Goal: Use online tool/utility: Utilize a website feature to perform a specific function

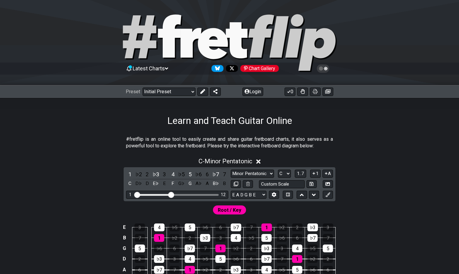
click at [414, 32] on div at bounding box center [229, 43] width 459 height 61
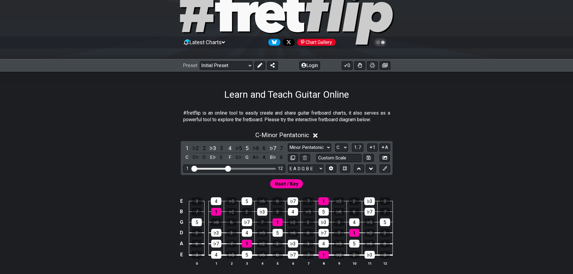
scroll to position [90, 0]
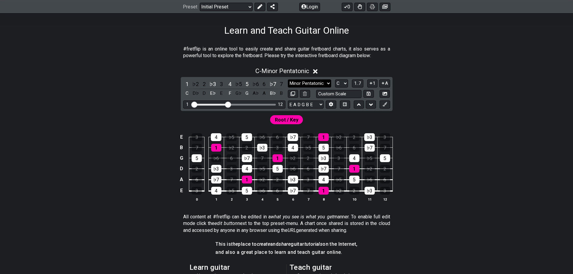
click at [320, 82] on select "Minor Pentatonic Click to edit Minor Pentatonic Major Pentatonic Minor Blues Ma…" at bounding box center [309, 83] width 43 height 8
select select "Click to edit"
click at [288, 79] on select "Minor Pentatonic Click to edit Minor Pentatonic Major Pentatonic Minor Blues Ma…" at bounding box center [309, 83] width 43 height 8
click at [312, 71] on div "C - Click to edit" at bounding box center [286, 69] width 469 height 11
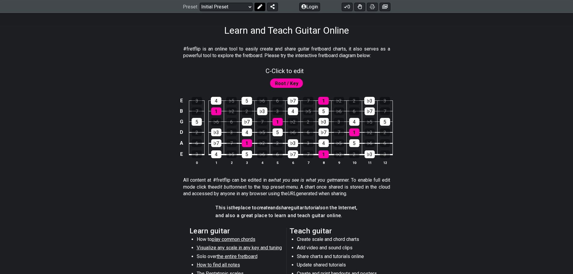
click at [257, 4] on icon at bounding box center [259, 6] width 5 height 5
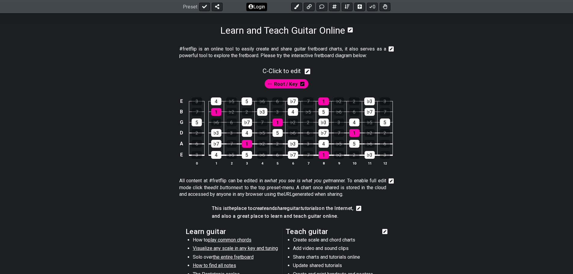
click at [260, 8] on button "Login" at bounding box center [256, 6] width 21 height 8
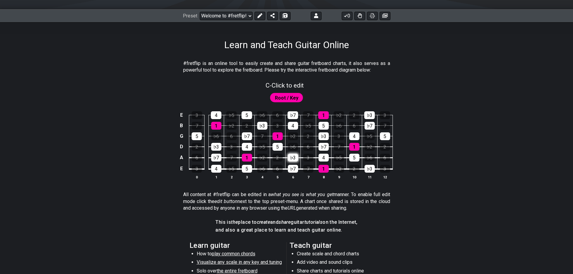
scroll to position [60, 0]
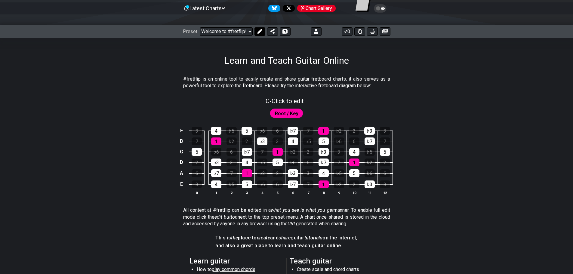
click at [260, 32] on icon at bounding box center [259, 31] width 5 height 5
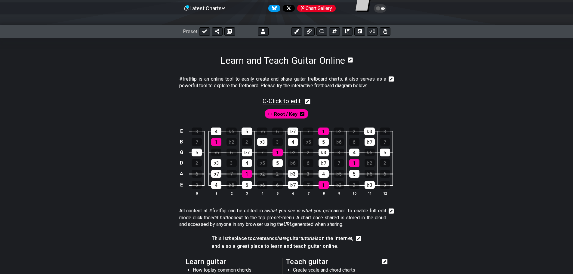
click at [297, 102] on span "C - Click to edit" at bounding box center [281, 100] width 38 height 7
select select "C"
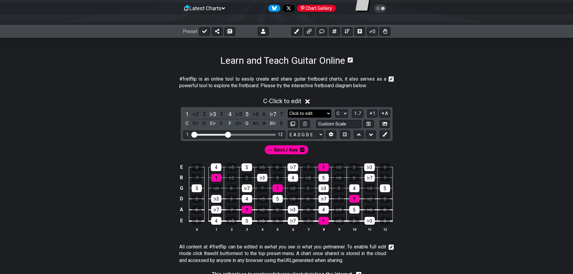
click at [324, 115] on select "Click to edit Click to edit Minor Pentatonic Major Pentatonic Minor Blues Major…" at bounding box center [309, 113] width 43 height 8
select select "Click to edit"
click at [288, 109] on select "Click to edit Click to edit Minor Pentatonic Major Pentatonic Minor Blues Major…" at bounding box center [309, 113] width 43 height 8
click at [323, 126] on input "text" at bounding box center [339, 124] width 46 height 8
type input "Custom Scale"
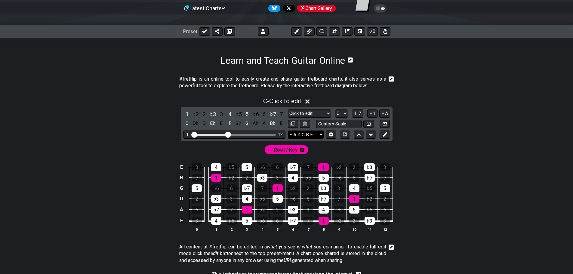
click at [313, 133] on select "E A D G B E E A D G B E E A D G B E B E A D F♯ B A D G C E A D A D G B E E♭ A♭ …" at bounding box center [306, 134] width 36 height 8
click at [214, 244] on div "#fretflip is an online tool to easily create and share guitar fretboard charts,…" at bounding box center [286, 246] width 469 height 360
click at [183, 224] on td "E" at bounding box center [181, 220] width 7 height 11
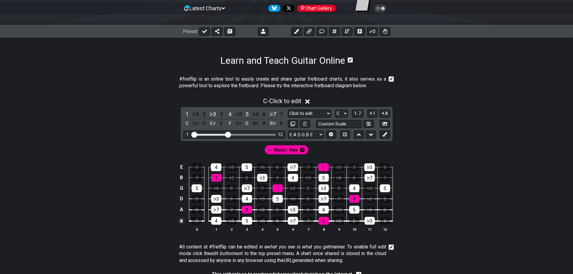
click at [183, 222] on td "x" at bounding box center [181, 220] width 7 height 11
click at [183, 222] on td "o" at bounding box center [181, 220] width 7 height 11
click at [183, 222] on td at bounding box center [181, 220] width 7 height 11
click at [318, 136] on select "E A D G B E E A D G B E E A D G B E B E A D F♯ B A D G C E A D A D G B E E♭ A♭ …" at bounding box center [306, 134] width 36 height 8
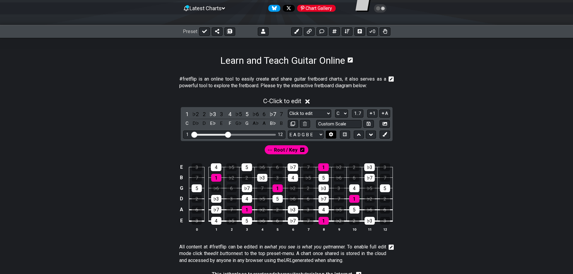
click at [330, 136] on icon at bounding box center [331, 134] width 4 height 5
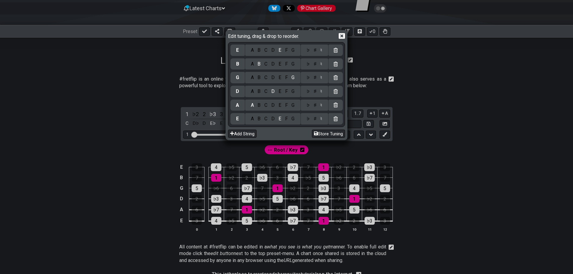
click at [260, 119] on div "B" at bounding box center [259, 118] width 7 height 7
click at [286, 108] on div "F" at bounding box center [286, 105] width 7 height 7
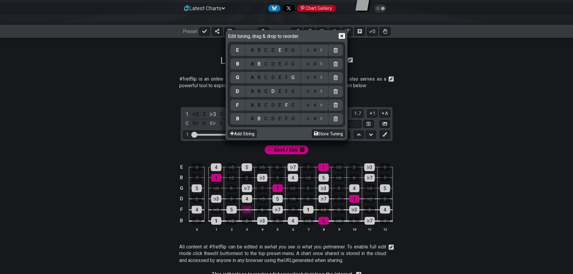
click at [316, 106] on div "♯" at bounding box center [314, 105] width 7 height 7
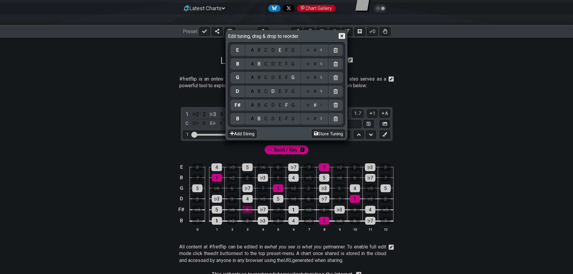
click at [260, 93] on div "B" at bounding box center [259, 91] width 7 height 7
click at [281, 74] on div "E" at bounding box center [279, 77] width 7 height 7
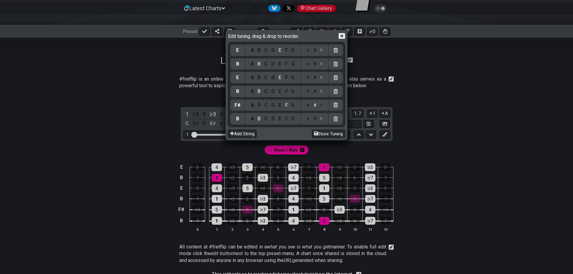
click at [295, 64] on div "G" at bounding box center [293, 64] width 7 height 7
click at [265, 51] on div "C" at bounding box center [265, 50] width 7 height 7
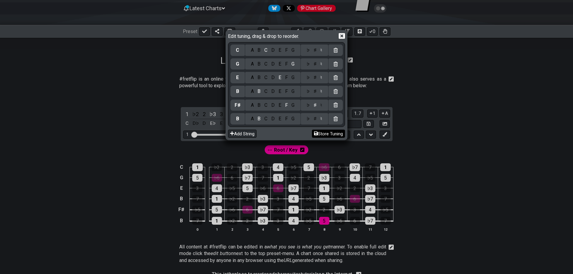
click at [324, 135] on button "Store Tuning" at bounding box center [328, 134] width 33 height 8
click at [332, 133] on button "Store Tuning" at bounding box center [328, 134] width 33 height 8
drag, startPoint x: 330, startPoint y: 133, endPoint x: 313, endPoint y: 133, distance: 16.5
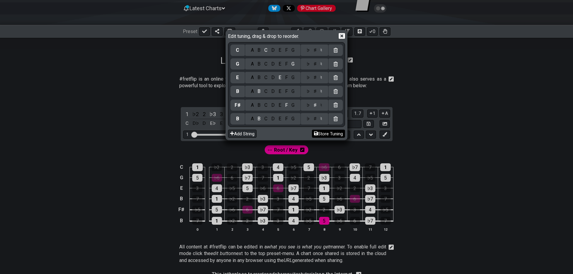
click at [330, 133] on button "Store Tuning" at bounding box center [328, 134] width 33 height 8
click at [346, 144] on div "Edit tuning, drag & drop to reorder. C A B C D E F G ♭ ♯ ♮ G A B C D E F G ♭ ♯ …" at bounding box center [286, 137] width 573 height 274
click at [339, 37] on icon at bounding box center [342, 36] width 6 height 6
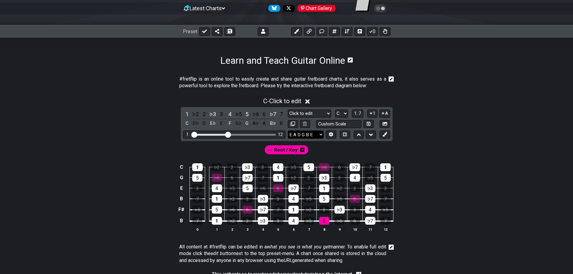
click at [318, 134] on select "E A D G B E B F♯ B E G C E A D G B E B E A D F♯ B A D G C E A D A D G B E E♭ A♭…" at bounding box center [306, 134] width 36 height 8
select select "B F# B E G C"
click at [288, 130] on select "E A D G B E B F♯ B E G C E A D G B E B E A D F♯ B A D G C E A D A D G B E E♭ A♭…" at bounding box center [306, 134] width 36 height 8
click at [324, 113] on select "Click to edit Click to edit Minor Pentatonic Major Pentatonic Minor Blues Major…" at bounding box center [309, 113] width 43 height 8
select select "Superlocrian / Altered"
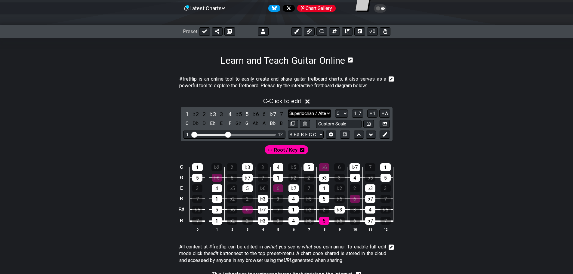
click at [288, 109] on select "Click to edit Click to edit Minor Pentatonic Major Pentatonic Minor Blues Major…" at bounding box center [309, 113] width 43 height 8
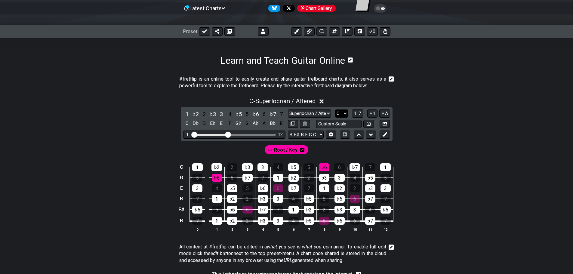
click at [340, 110] on select "A♭ A A♯ B♭ B C C♯ D♭ D D♯ E♭ E F F♯ G♭ G G♯" at bounding box center [341, 113] width 13 height 8
select select "B"
click at [335, 109] on select "A♭ A A♯ B♭ B C C♯ D♭ D D♯ E♭ E F F♯ G♭ G G♯" at bounding box center [341, 113] width 13 height 8
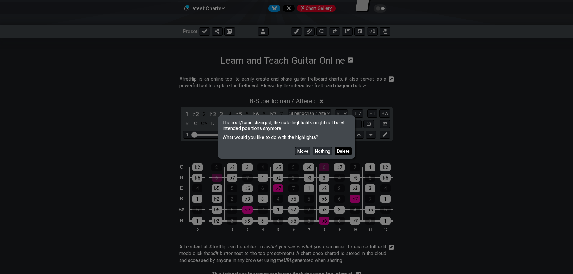
click at [345, 150] on button "Delete" at bounding box center [343, 151] width 17 height 8
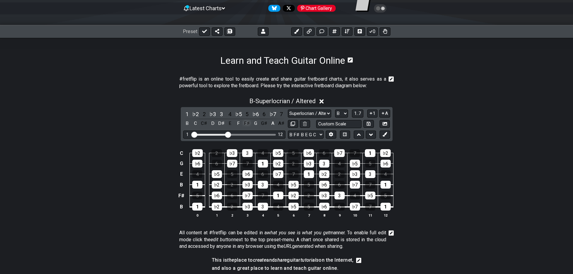
click at [246, 122] on div "F♯" at bounding box center [247, 123] width 8 height 8
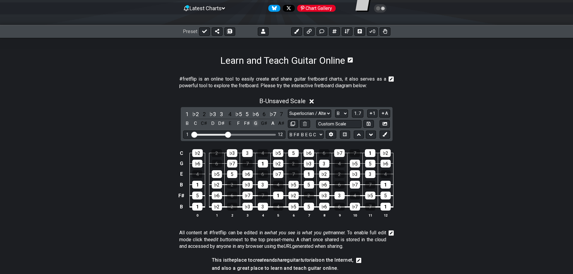
click at [255, 123] on div "G" at bounding box center [256, 123] width 8 height 8
click at [261, 123] on div "G♯" at bounding box center [264, 123] width 8 height 8
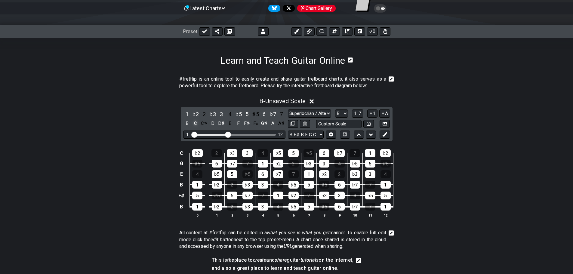
click at [194, 124] on div "C" at bounding box center [196, 123] width 8 height 8
click at [202, 125] on div "C♯" at bounding box center [204, 123] width 8 height 8
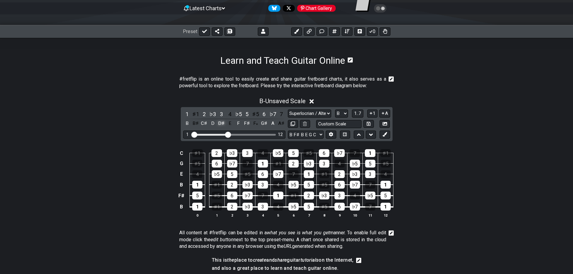
click at [219, 125] on div "D♯" at bounding box center [221, 123] width 8 height 8
click at [233, 124] on div "E" at bounding box center [230, 123] width 8 height 8
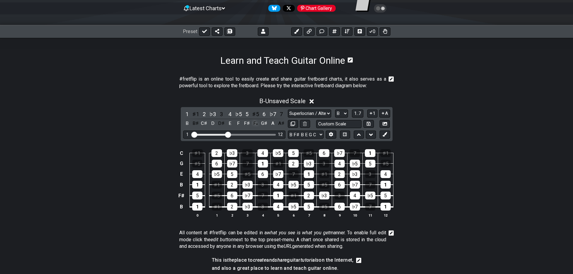
click at [256, 123] on div "F𝄪" at bounding box center [256, 123] width 8 height 8
click at [263, 123] on div "G♯" at bounding box center [264, 123] width 8 height 8
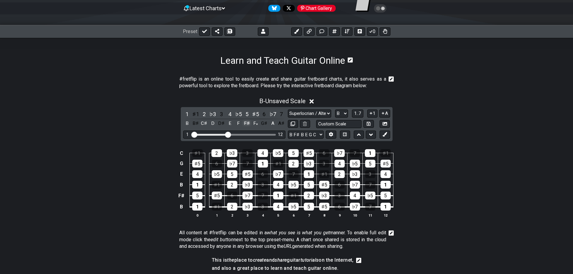
click at [245, 124] on div "F♯" at bounding box center [247, 123] width 8 height 8
click at [255, 125] on div "F𝄪" at bounding box center [256, 123] width 8 height 8
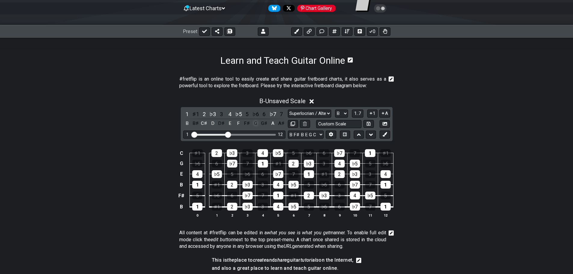
click at [258, 123] on div "G" at bounding box center [256, 123] width 8 height 8
click at [262, 123] on div "G♯" at bounding box center [264, 123] width 8 height 8
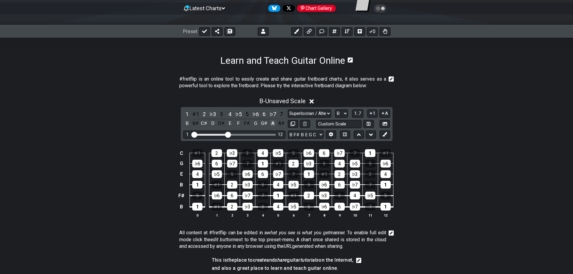
click at [270, 122] on div "A" at bounding box center [273, 123] width 8 height 8
click at [281, 122] on div "A♯" at bounding box center [281, 123] width 8 height 8
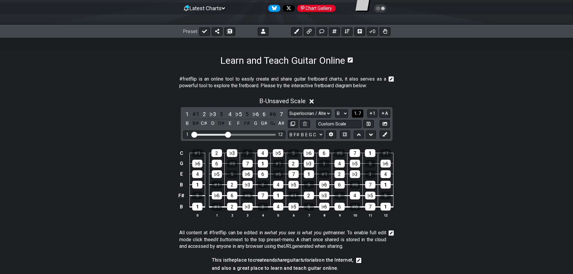
click at [360, 116] on span "1..7" at bounding box center [357, 113] width 7 height 5
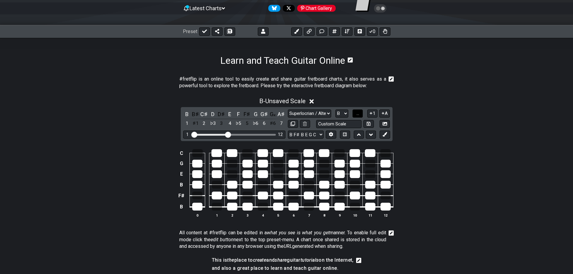
click at [359, 117] on button "..." at bounding box center [357, 113] width 10 height 8
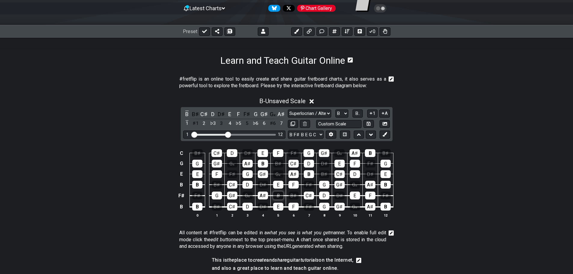
click at [275, 196] on div "B" at bounding box center [278, 196] width 10 height 8
click at [275, 195] on div "B" at bounding box center [278, 196] width 10 height 8
click at [295, 30] on icon at bounding box center [296, 31] width 5 height 5
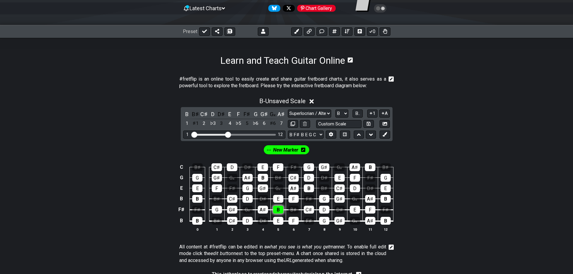
click at [278, 210] on div "B" at bounding box center [278, 210] width 10 height 8
click at [309, 190] on div "B" at bounding box center [309, 188] width 10 height 8
click at [290, 188] on div "A♯" at bounding box center [293, 188] width 10 height 8
click at [290, 196] on div "F" at bounding box center [293, 199] width 10 height 8
click at [280, 195] on div "E" at bounding box center [278, 199] width 10 height 8
